Goal: Check status: Check status

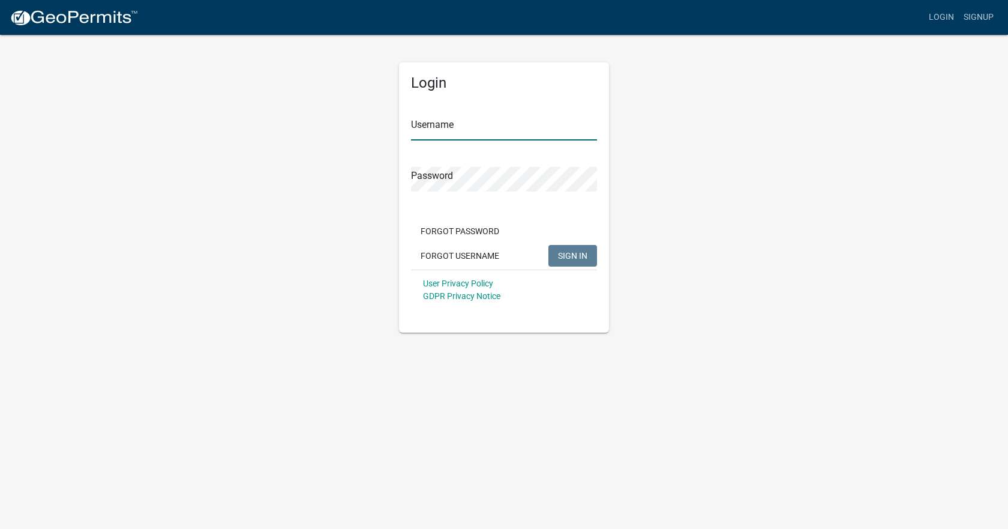
type input "tsparks"
click at [567, 260] on span "SIGN IN" at bounding box center [572, 255] width 29 height 10
